Goal: Check status: Check status

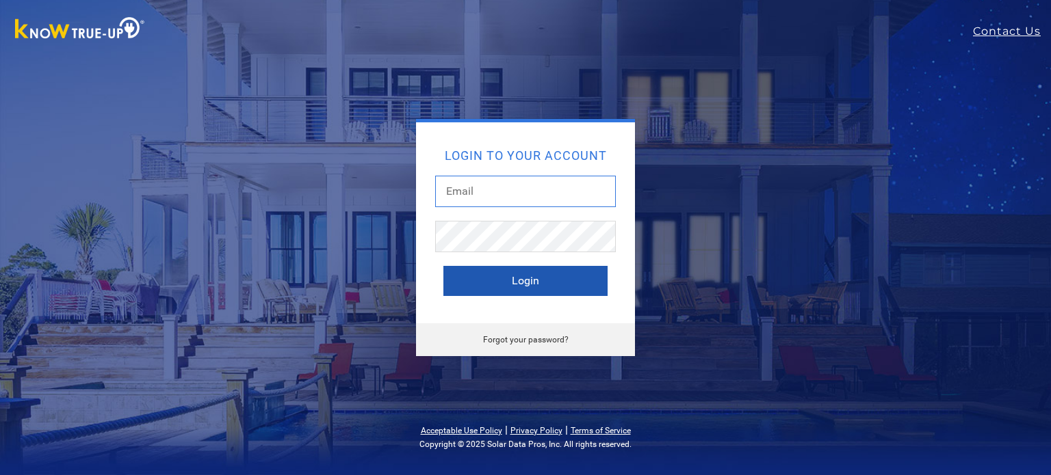
type input "[EMAIL_ADDRESS][DOMAIN_NAME]"
click at [498, 291] on button "Login" at bounding box center [525, 281] width 164 height 30
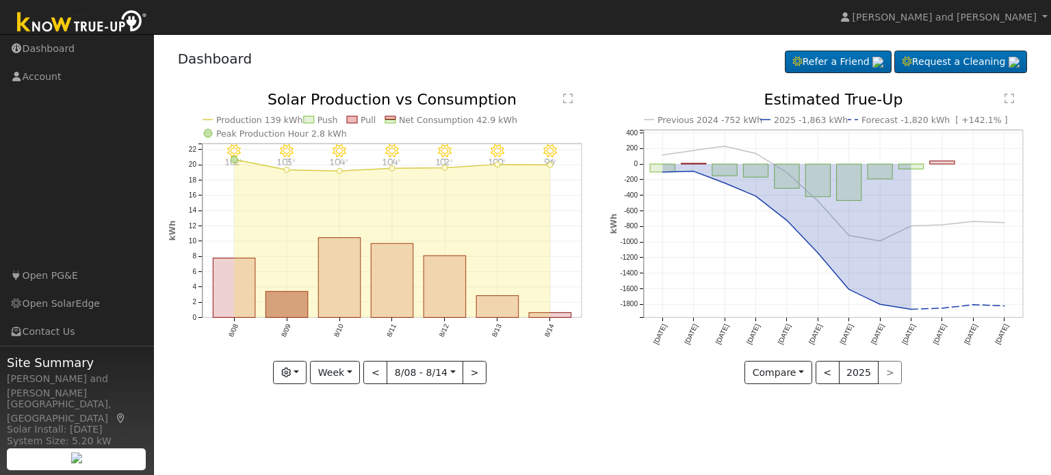
click at [302, 385] on div "8/14 - Clear 96° 8/13 - Clear 100° 8/12 - Clear 102° 8/11 - Clear 104° 8/10 - C…" at bounding box center [382, 248] width 442 height 313
click at [296, 365] on button "button" at bounding box center [290, 372] width 34 height 23
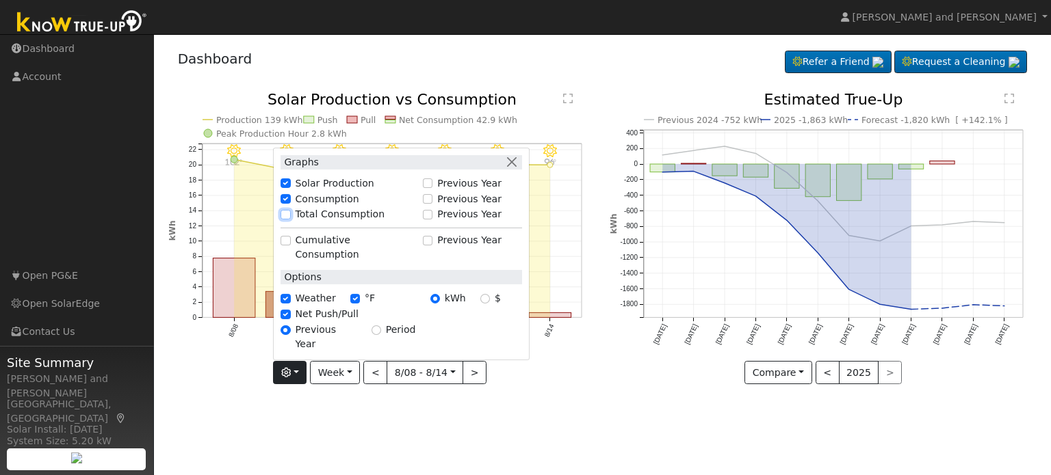
click at [290, 220] on input "Total Consumption" at bounding box center [286, 215] width 10 height 10
checkbox input "true"
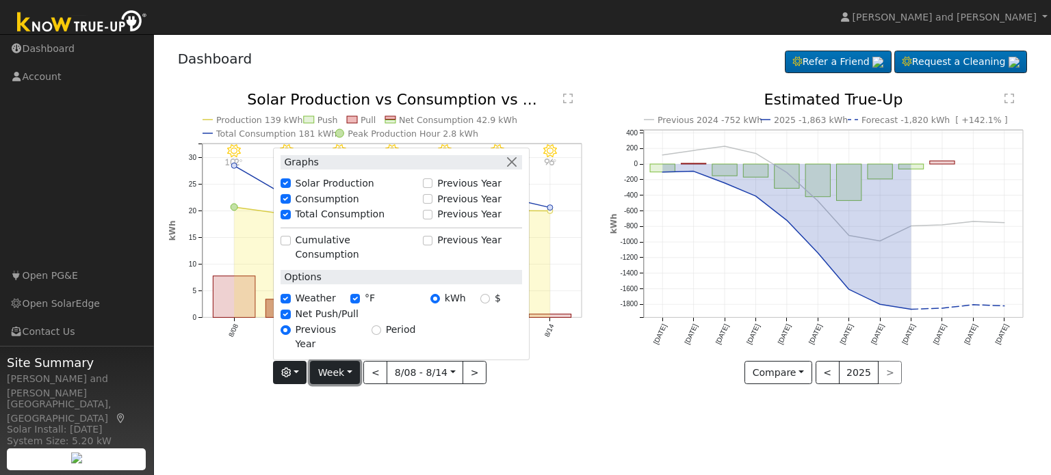
click at [337, 375] on button "Week" at bounding box center [335, 372] width 50 height 23
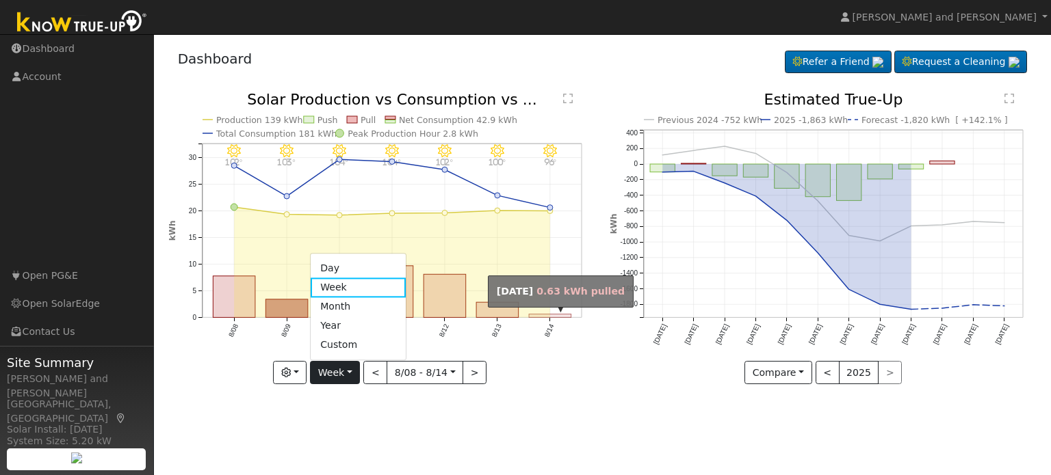
click at [538, 317] on rect "onclick=""" at bounding box center [550, 316] width 42 height 3
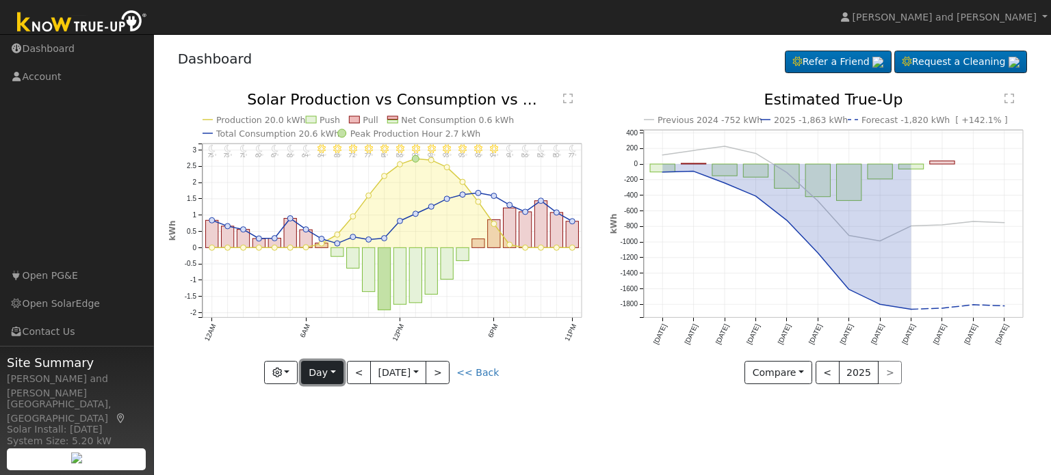
click at [330, 376] on button "Day" at bounding box center [322, 372] width 42 height 23
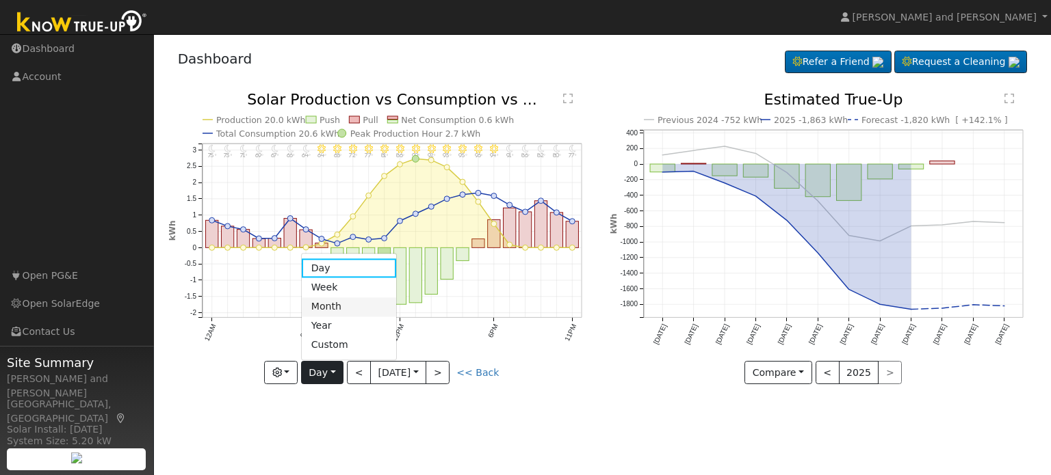
click at [338, 312] on link "Month" at bounding box center [349, 307] width 95 height 19
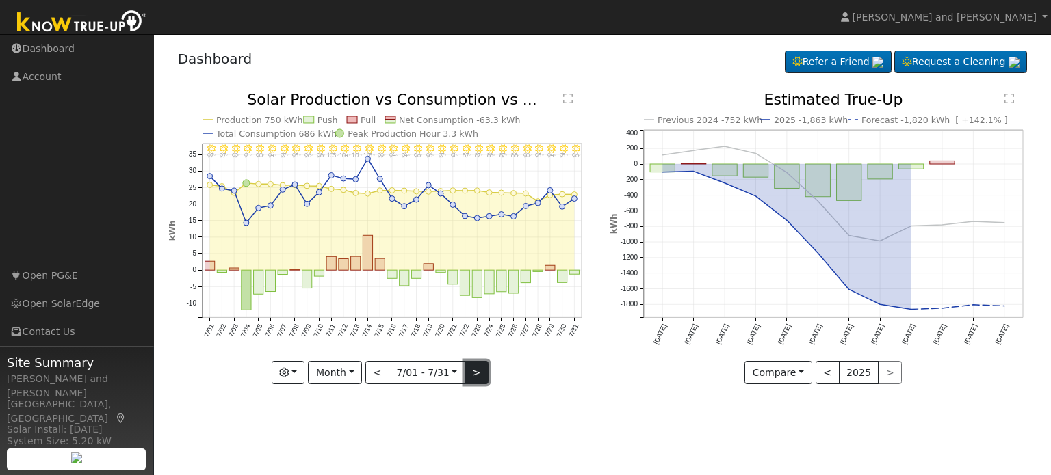
click at [469, 374] on button ">" at bounding box center [477, 372] width 24 height 23
type input "2025-08-01"
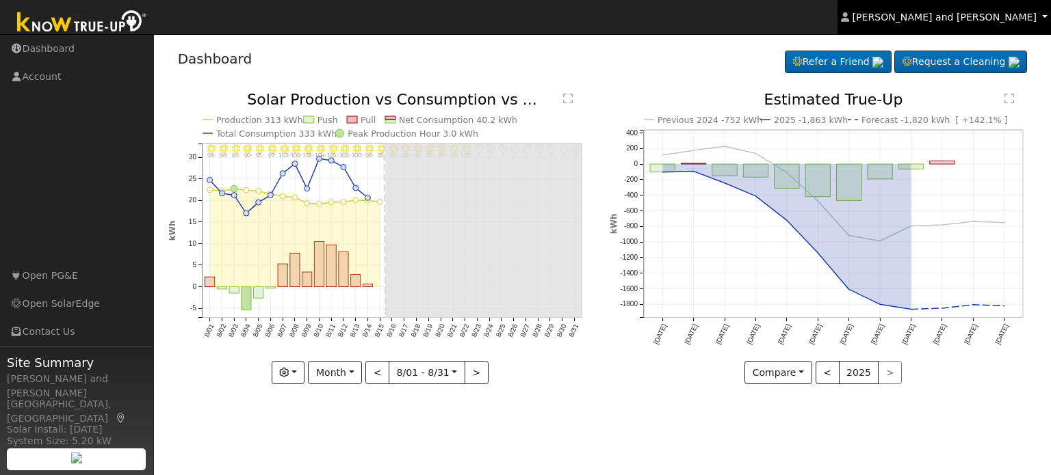
click at [1021, 18] on span "Michael and Connie Harris" at bounding box center [944, 17] width 184 height 11
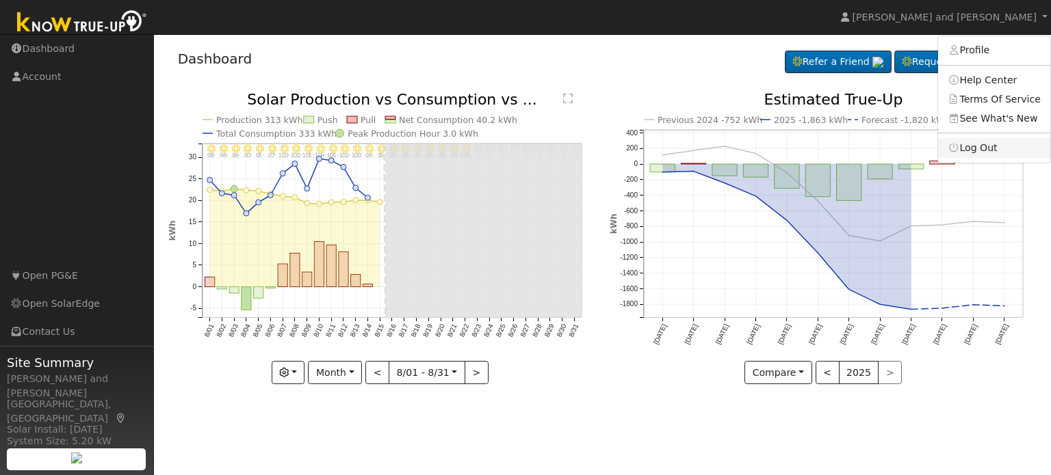
click at [977, 149] on link "Log Out" at bounding box center [994, 147] width 112 height 19
